Goal: Task Accomplishment & Management: Use online tool/utility

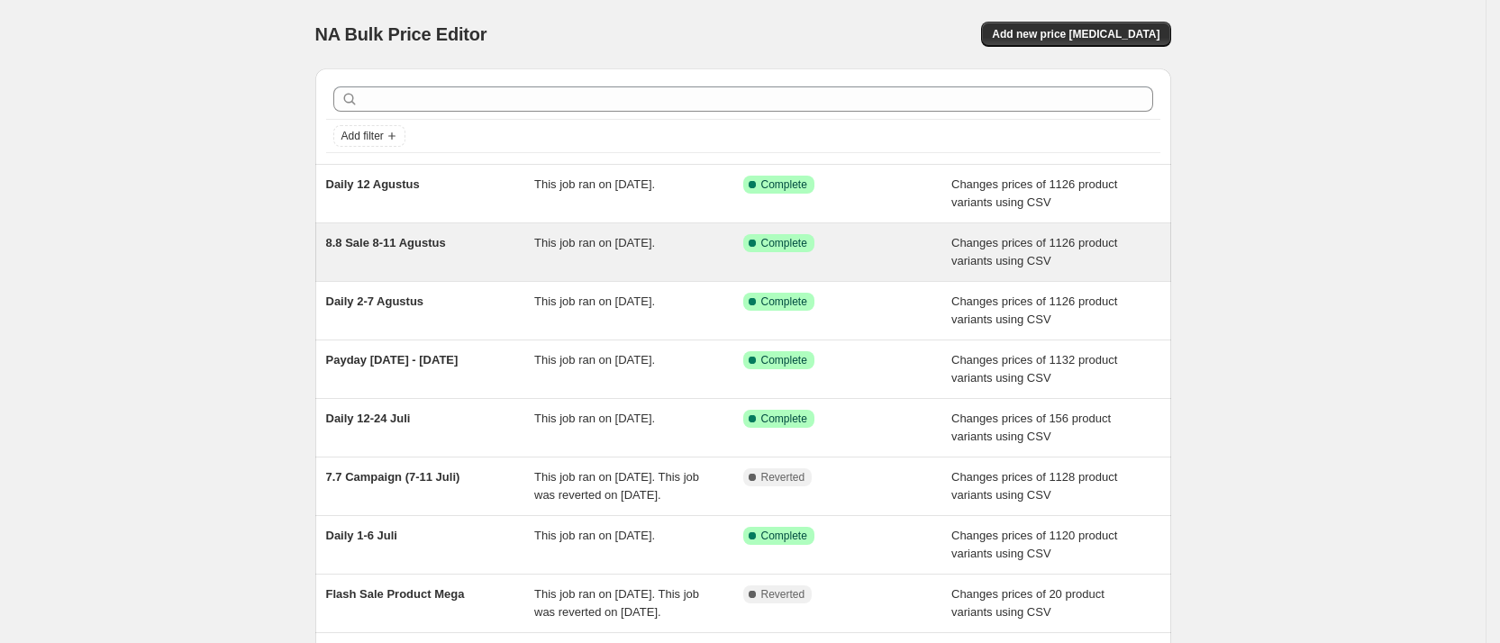
click at [381, 242] on span "8.8 Sale 8-11 Agustus" at bounding box center [386, 243] width 120 height 14
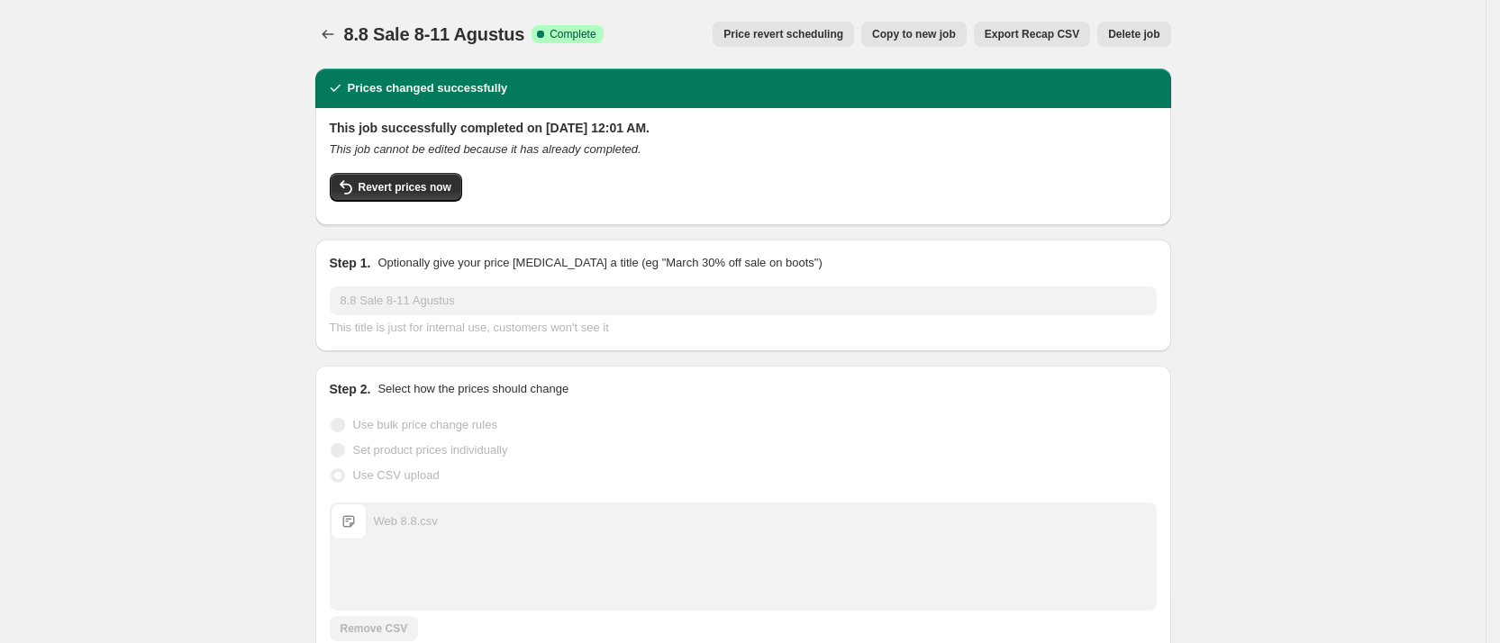
click at [934, 34] on span "Copy to new job" at bounding box center [914, 34] width 84 height 14
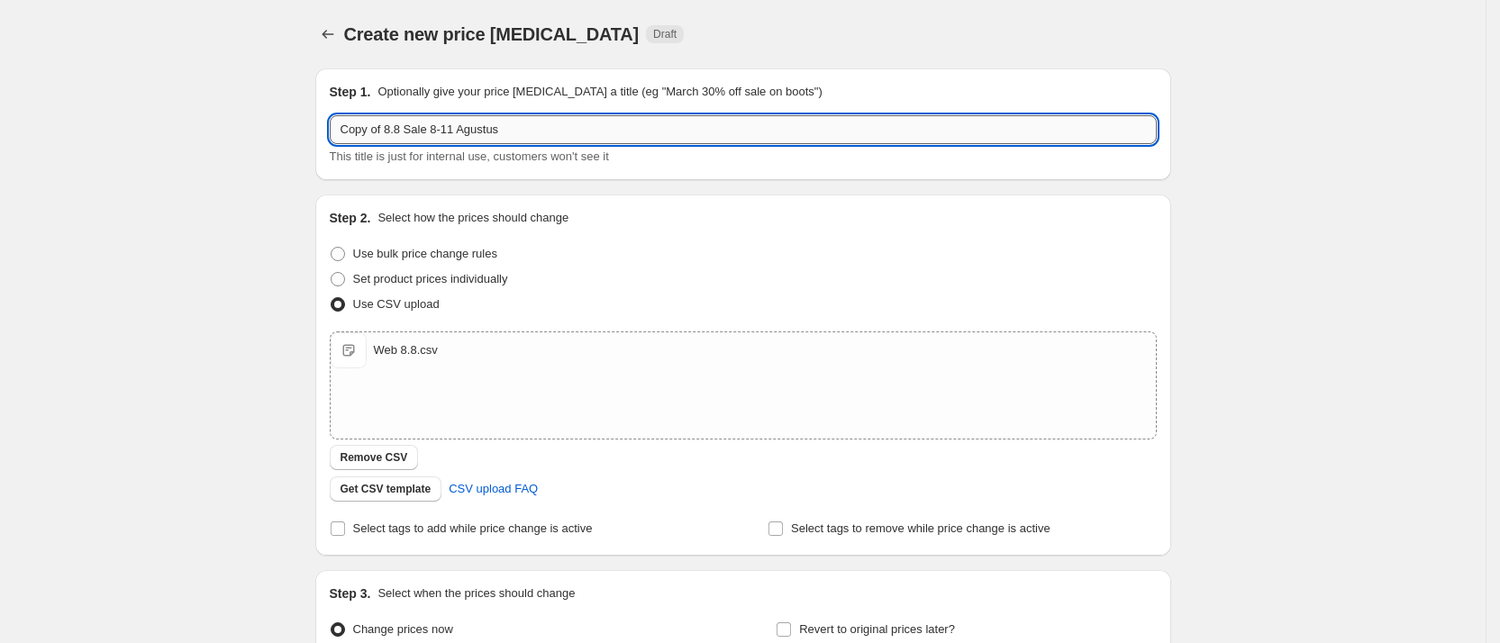
click at [412, 127] on input "Copy of 8.8 Sale 8-11 Agustus" at bounding box center [743, 129] width 827 height 29
click at [433, 128] on input "Copy of 8.8 Sale 8-11 Agustus" at bounding box center [743, 129] width 827 height 29
drag, startPoint x: 438, startPoint y: 128, endPoint x: 302, endPoint y: 134, distance: 136.2
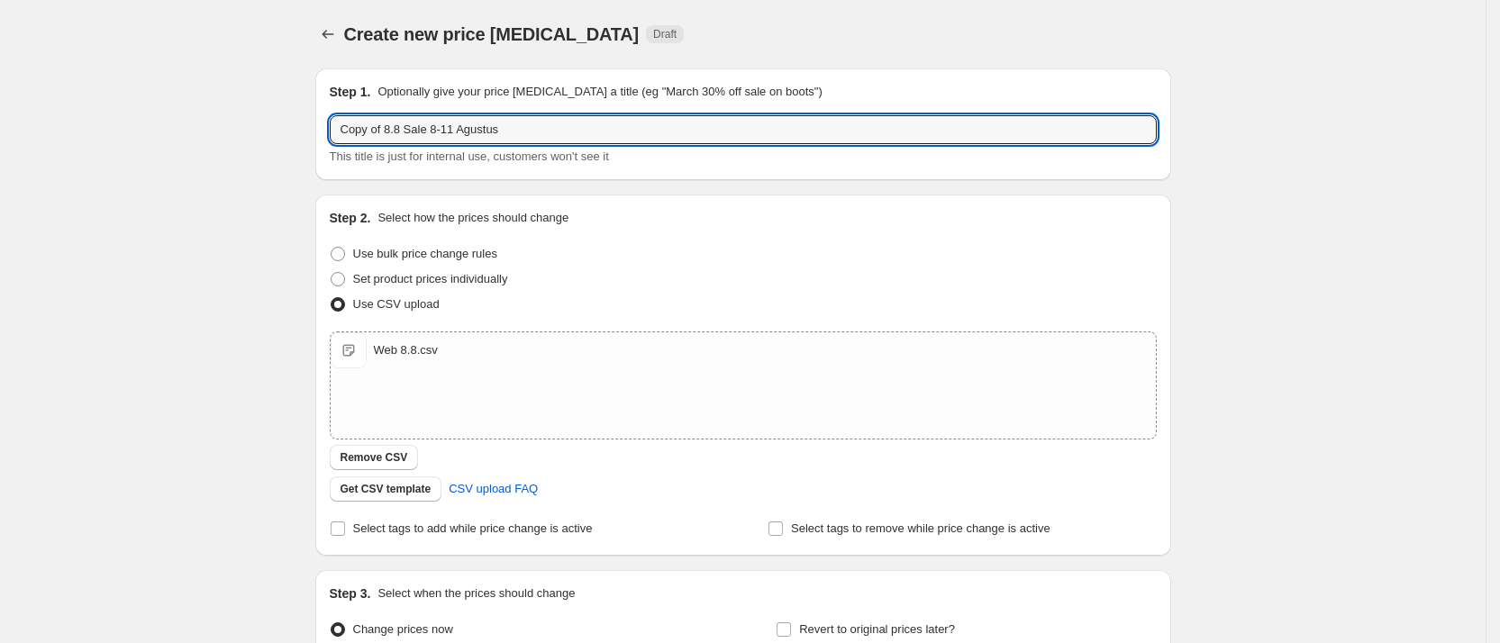
click at [302, 134] on div "Create new price change job. This page is ready Create new price change job Dra…" at bounding box center [743, 417] width 899 height 835
paste input "Independence"
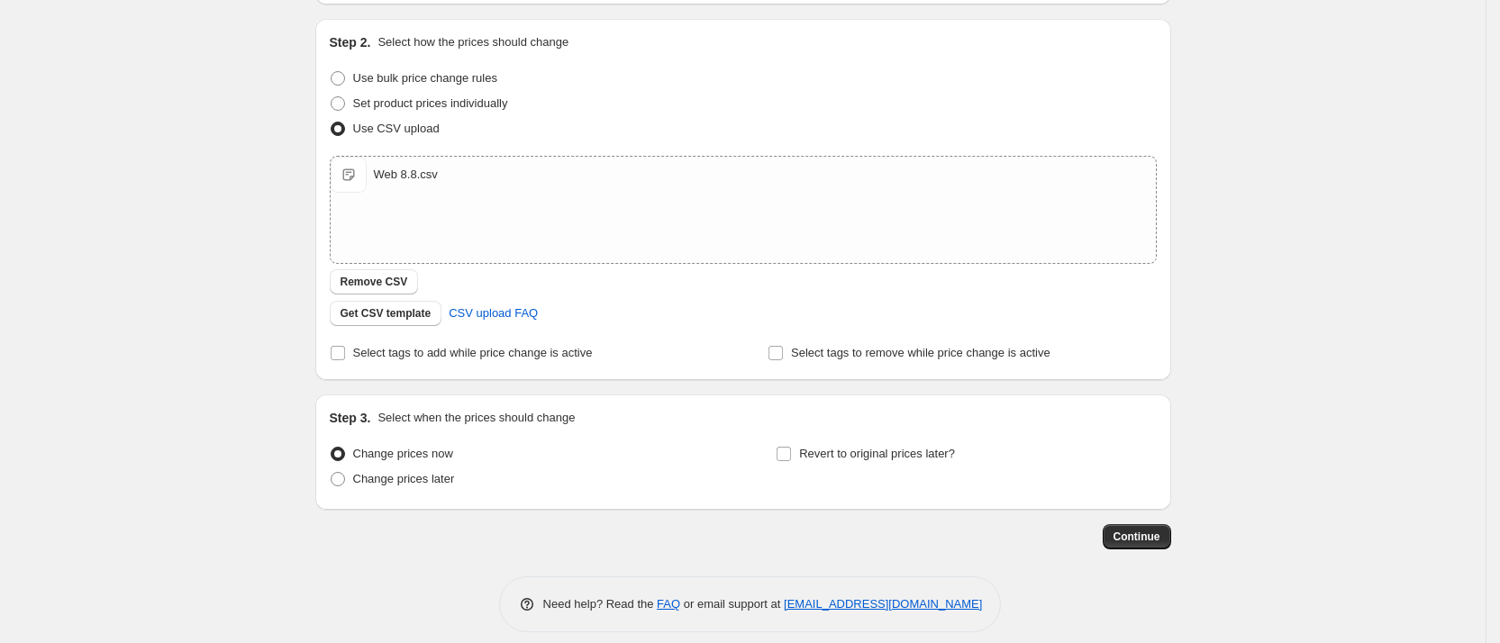
scroll to position [192, 0]
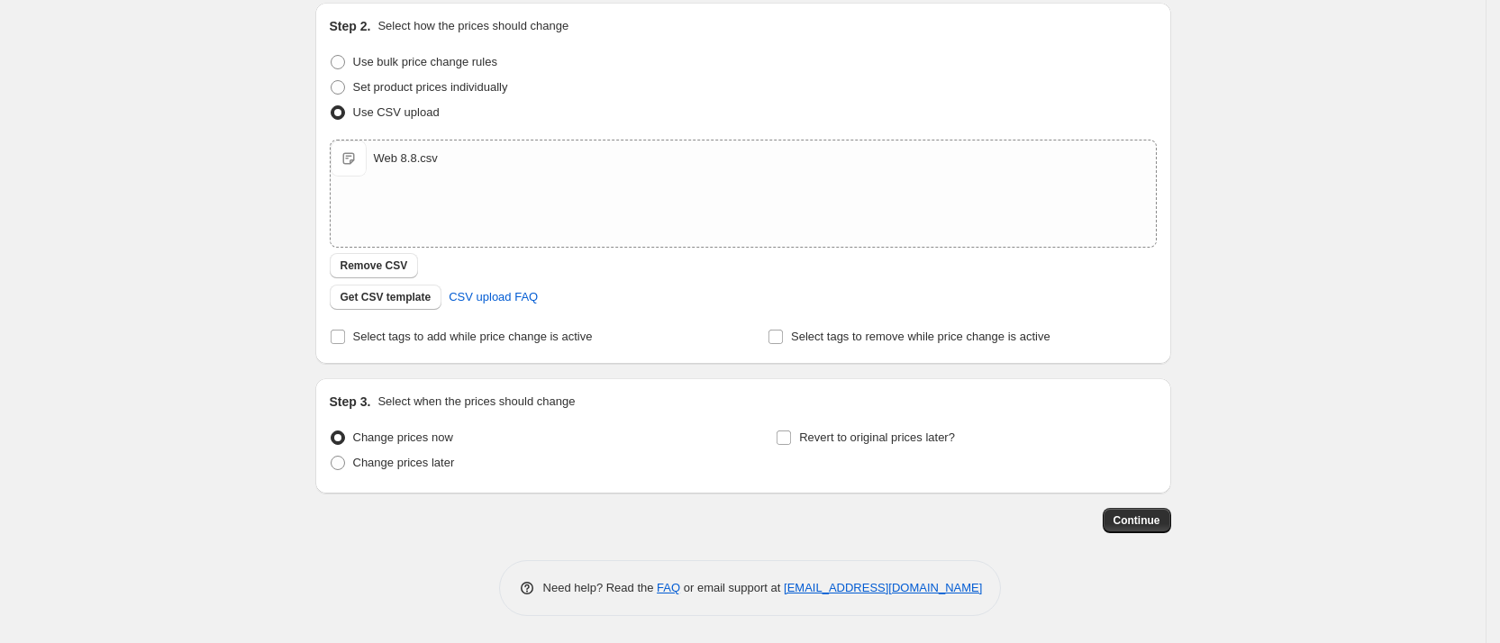
type input "Independence 13-19 Agustus"
click at [424, 482] on div "Step 3. Select when the prices should change Change prices now Change prices la…" at bounding box center [743, 435] width 856 height 115
click at [396, 465] on span "Change prices later" at bounding box center [404, 463] width 102 height 14
click at [332, 457] on input "Change prices later" at bounding box center [331, 456] width 1 height 1
radio input "true"
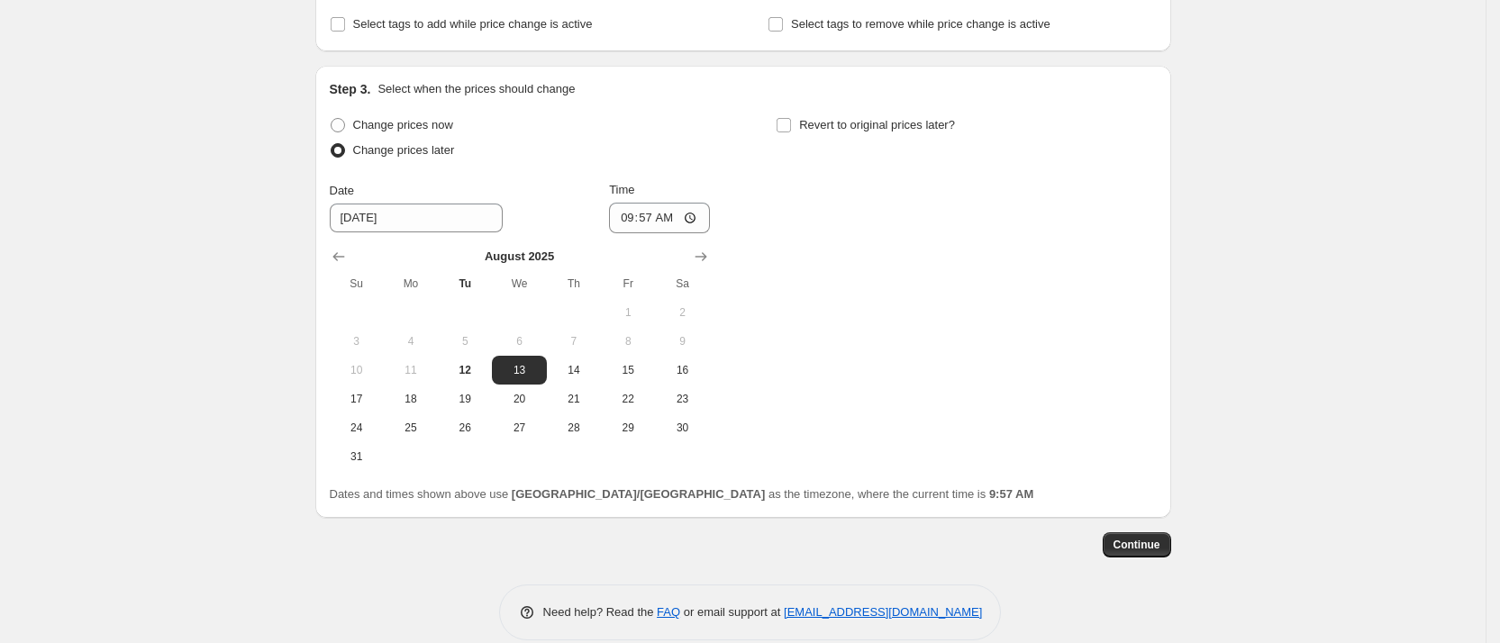
scroll to position [514, 0]
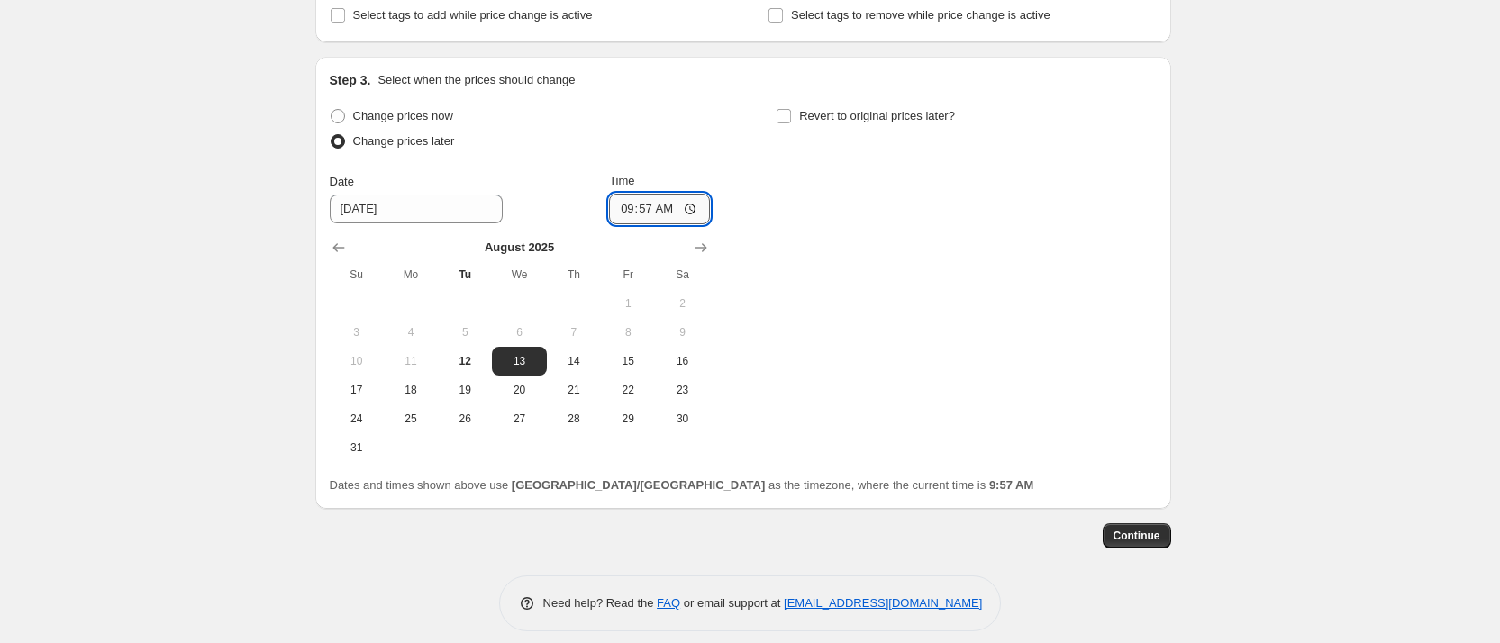
click at [676, 206] on input "09:57" at bounding box center [659, 209] width 101 height 31
click at [699, 207] on input "09:57" at bounding box center [659, 209] width 101 height 31
click at [847, 328] on div "Change prices now Change prices later Date 8/13/2025 Time 00:57 August 2025 Su …" at bounding box center [743, 283] width 827 height 359
click at [678, 216] on input "00:57" at bounding box center [659, 209] width 101 height 31
click at [652, 215] on input "00:57" at bounding box center [659, 209] width 101 height 31
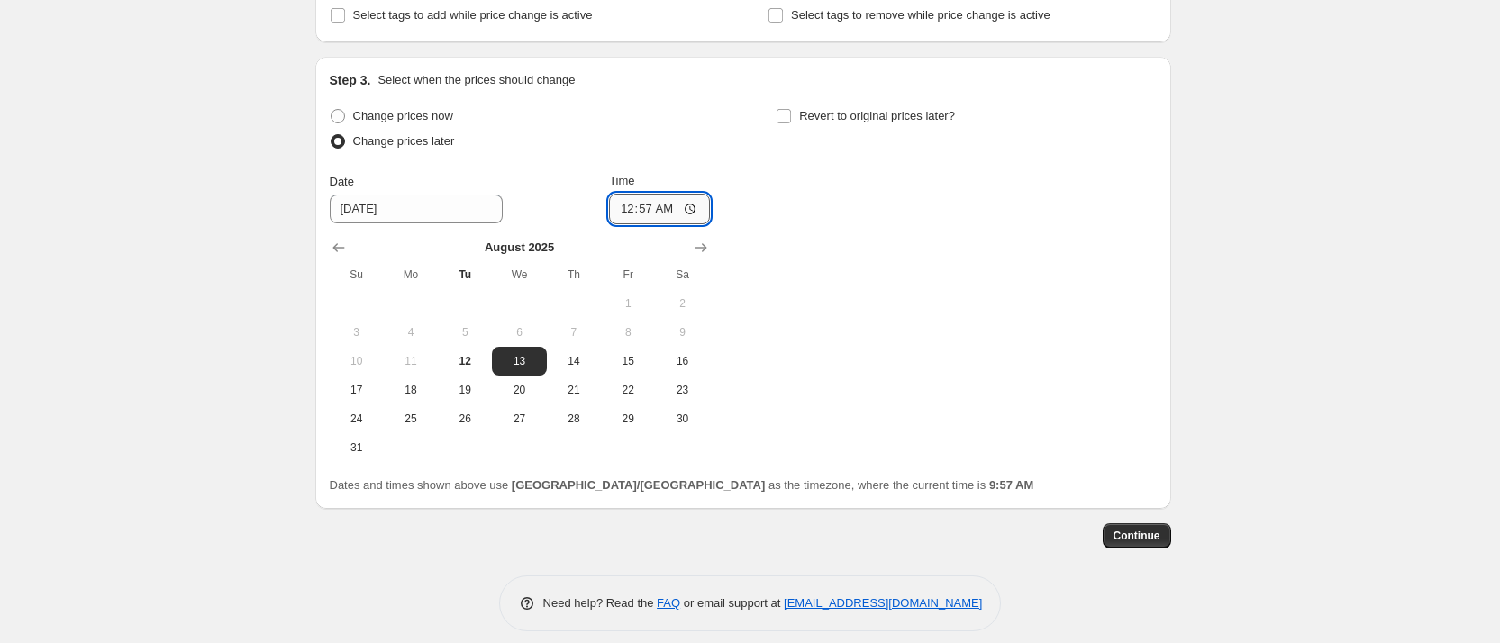
click at [680, 213] on input "00:57" at bounding box center [659, 209] width 101 height 31
click at [697, 211] on input "00:57" at bounding box center [659, 209] width 101 height 31
type input "00:00"
click at [861, 269] on div "Change prices now Change prices later Date 8/13/2025 Time 00:00 August 2025 Su …" at bounding box center [743, 283] width 827 height 359
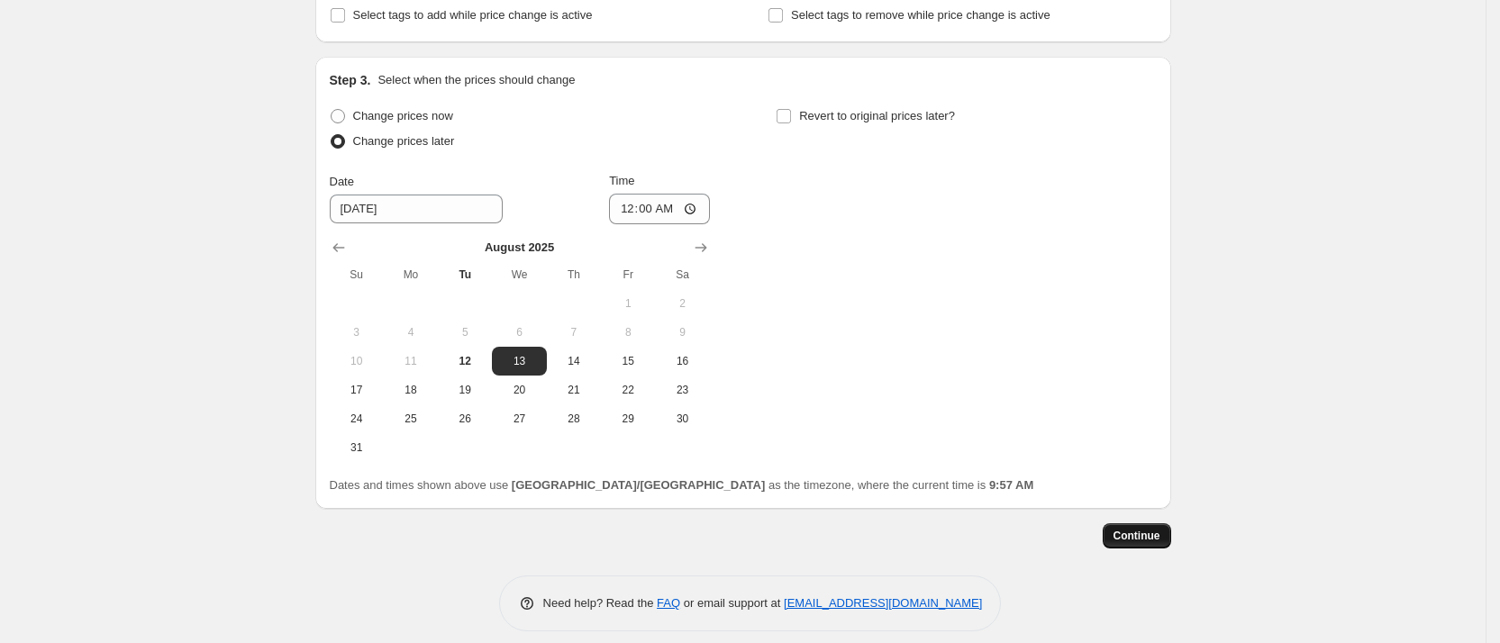
click at [1146, 525] on button "Continue" at bounding box center [1137, 536] width 68 height 25
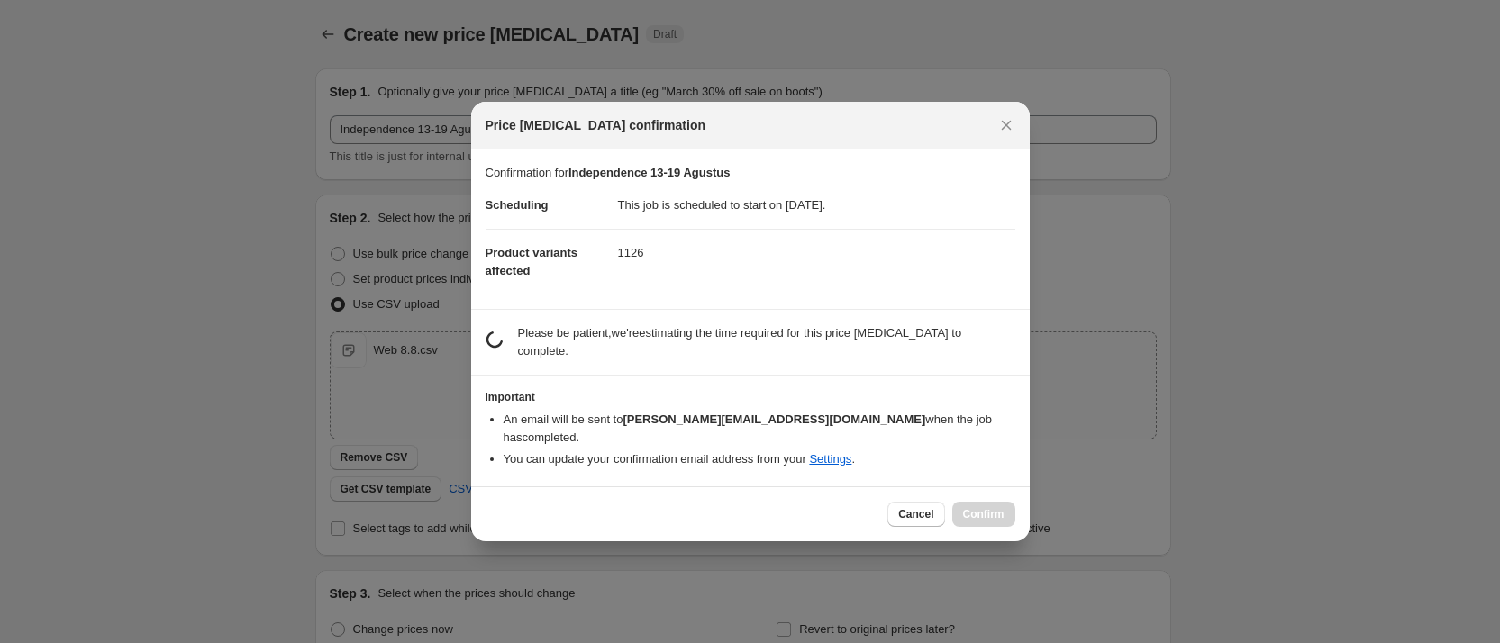
scroll to position [0, 0]
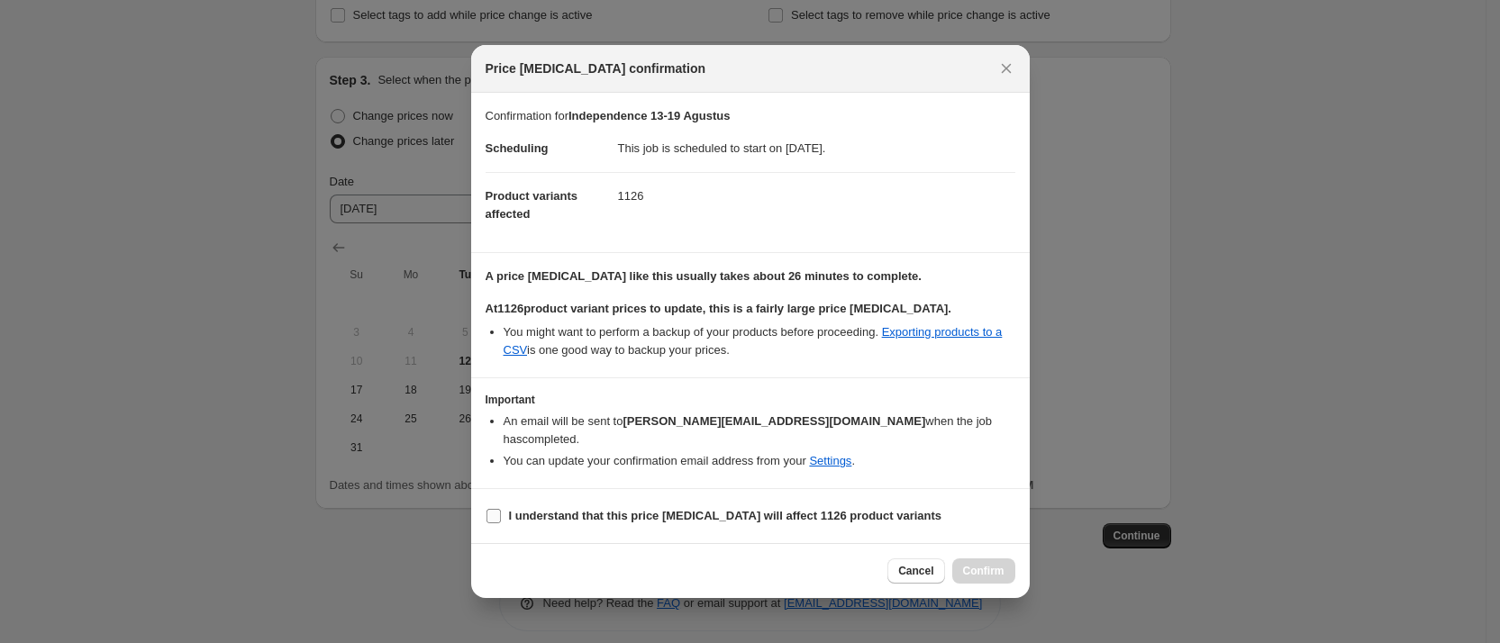
click at [495, 509] on input "I understand that this price change job will affect 1126 product variants" at bounding box center [494, 516] width 14 height 14
checkbox input "true"
click at [978, 565] on span "Confirm" at bounding box center [983, 571] width 41 height 14
